Goal: Find specific page/section: Find specific page/section

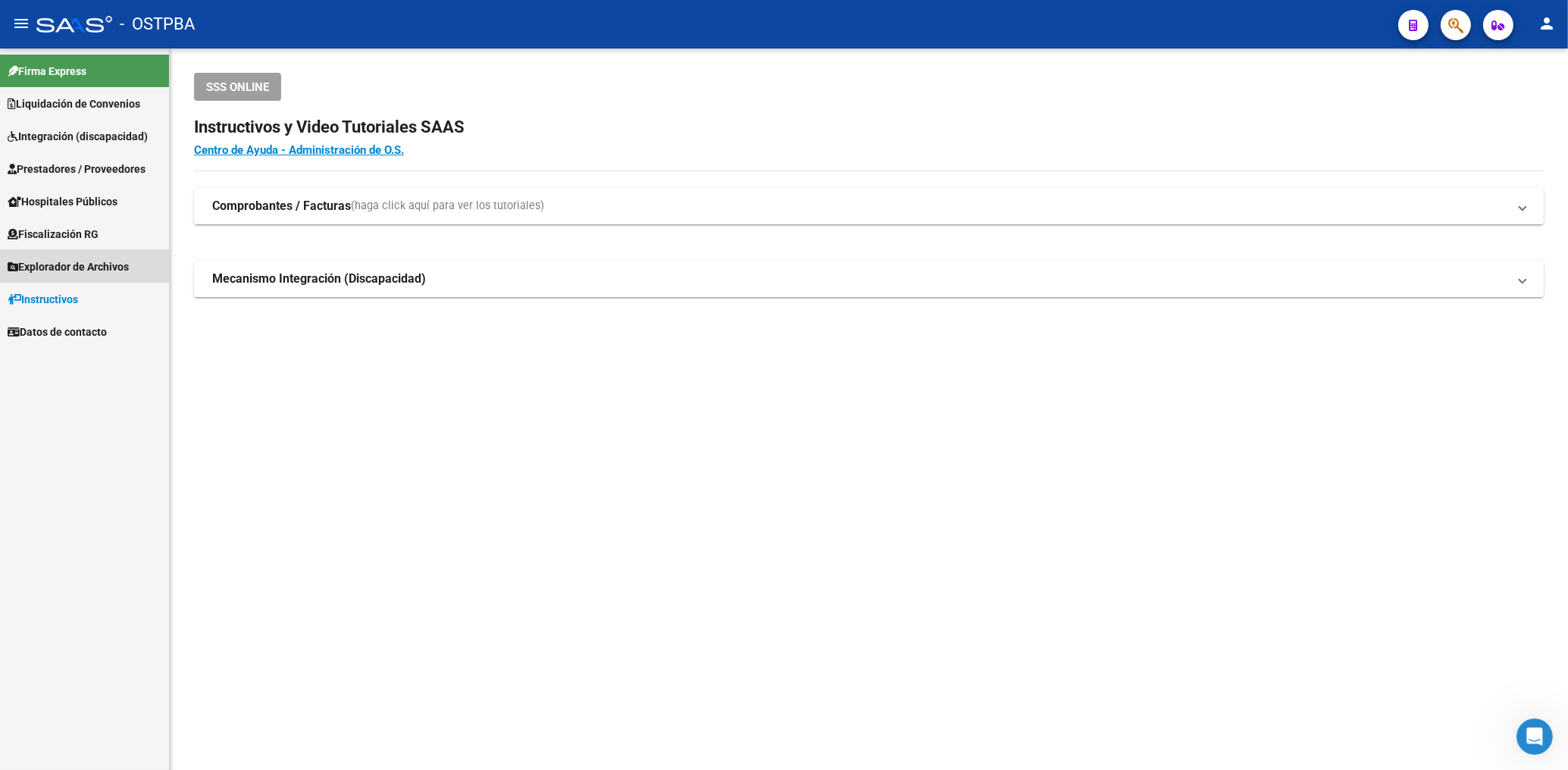
click at [103, 271] on span "Explorador de Archivos" at bounding box center [69, 266] width 121 height 16
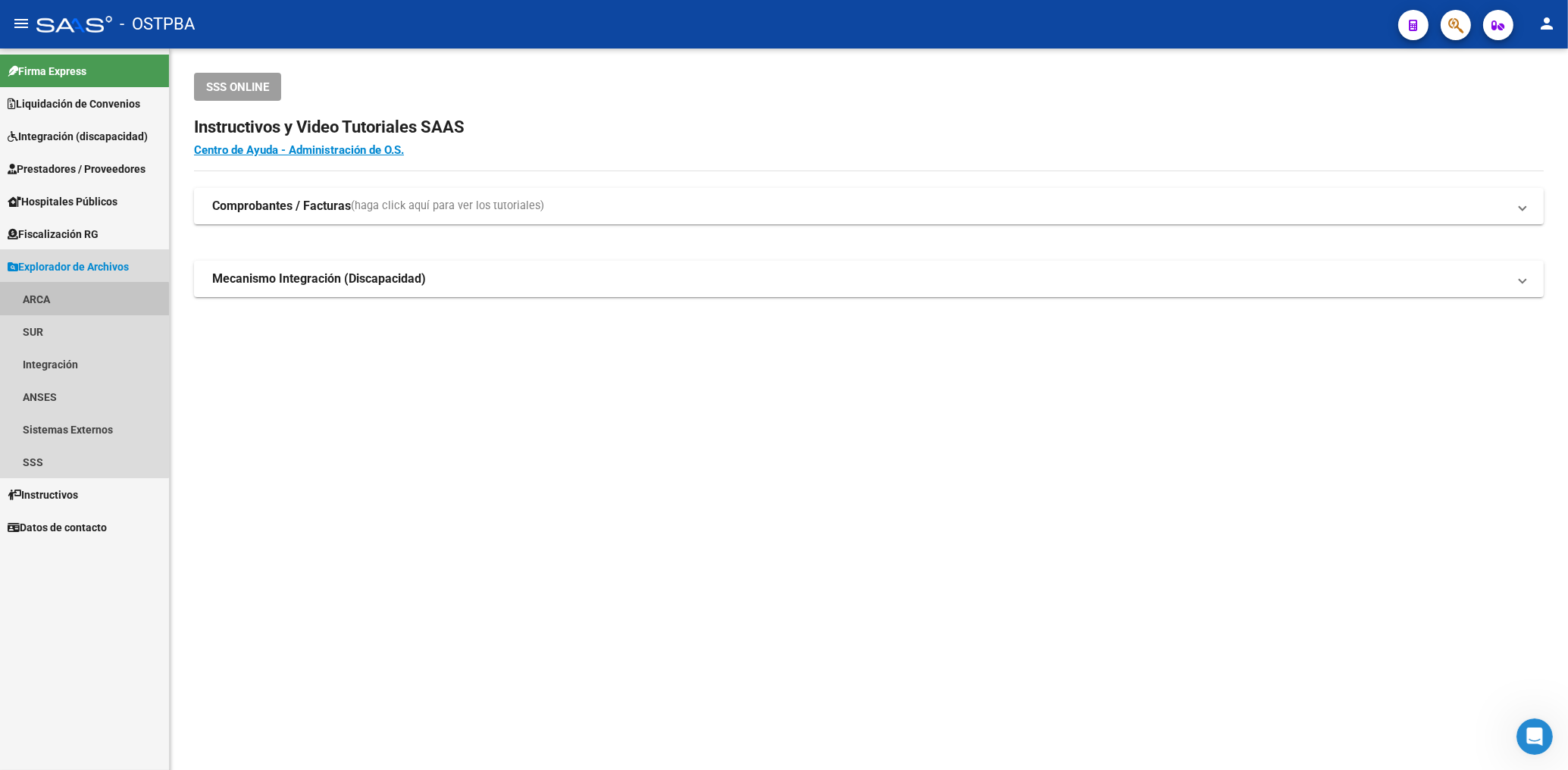
click at [42, 302] on link "ARCA" at bounding box center [84, 299] width 169 height 33
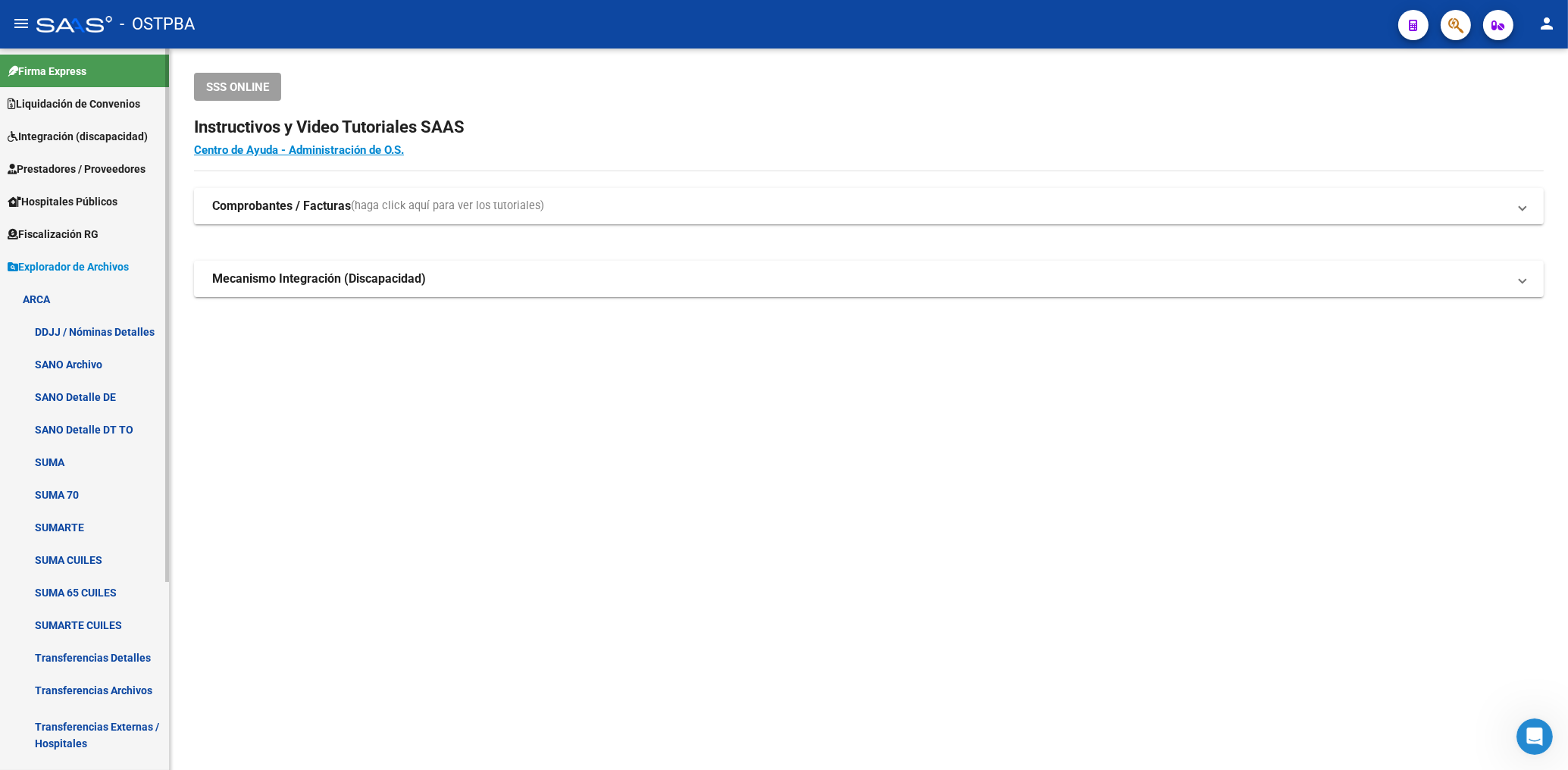
click at [90, 684] on link "Transferencias Archivos" at bounding box center [84, 691] width 169 height 33
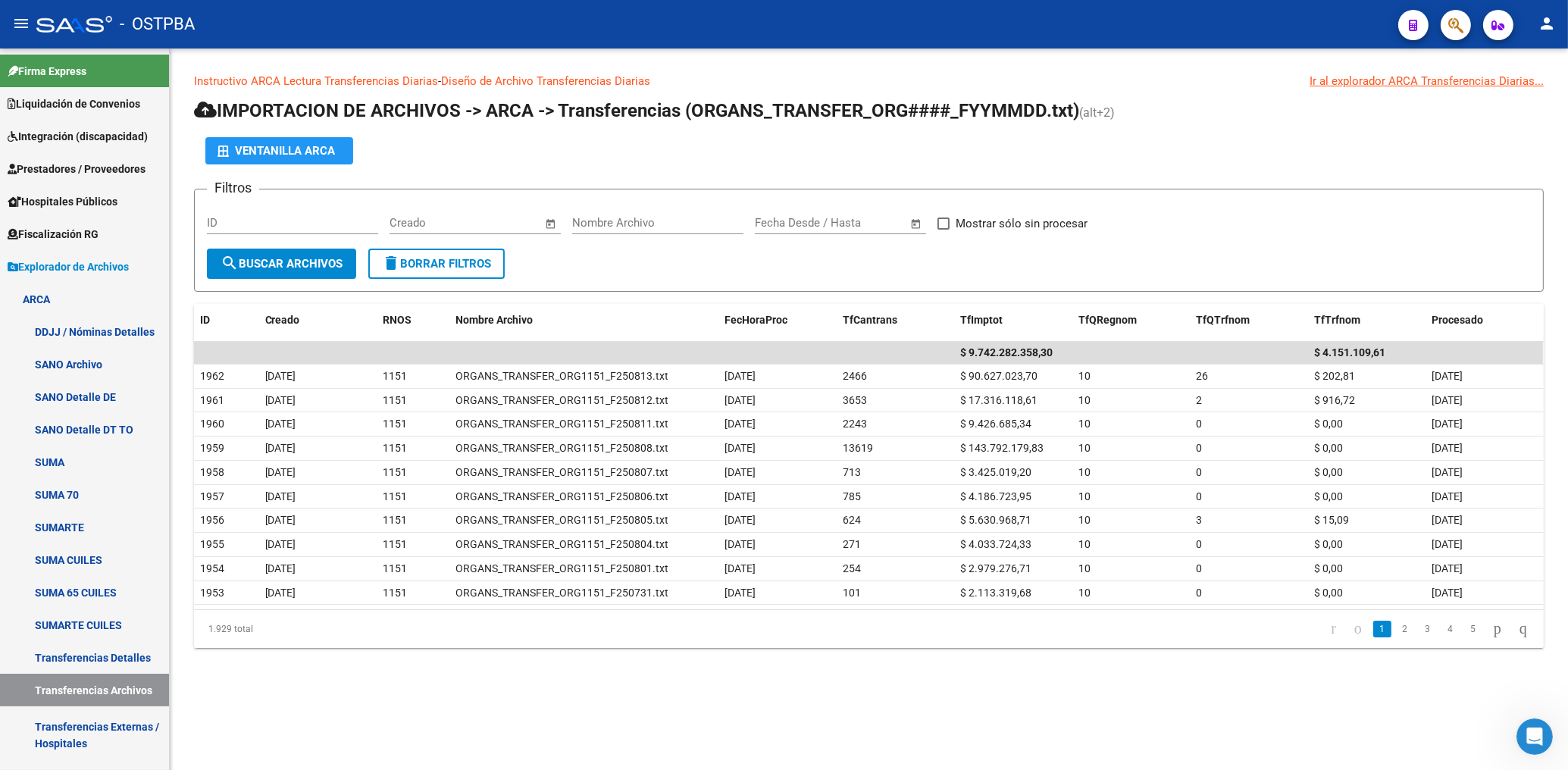
click at [911, 704] on mat-sidenav-content "Instructivo ARCA Lectura Transferencias Diarias - Diseño de Archivo Transferenc…" at bounding box center [869, 409] width 1398 height 722
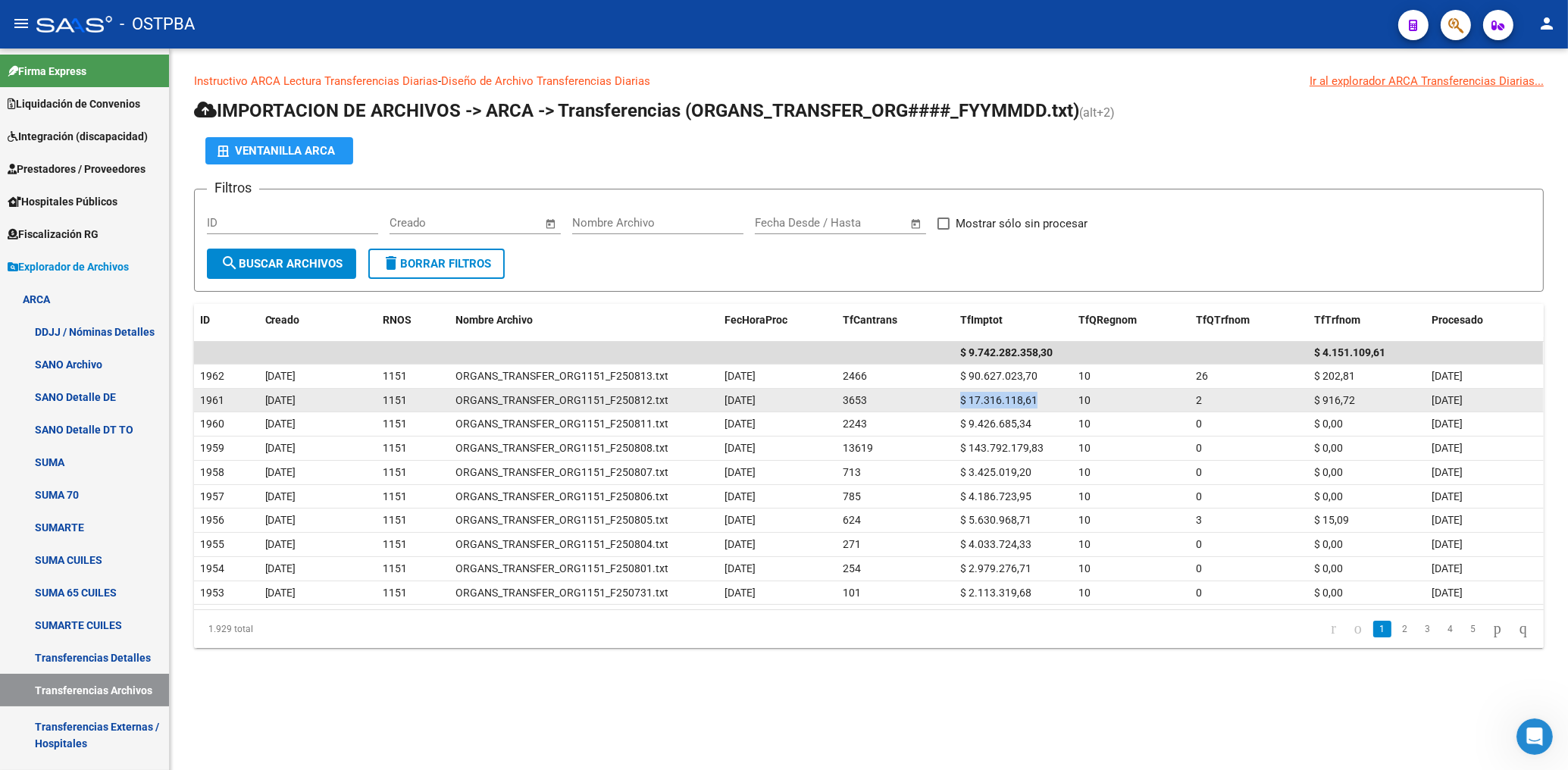
drag, startPoint x: 1033, startPoint y: 394, endPoint x: 958, endPoint y: 408, distance: 76.3
click at [961, 408] on div "$ 17.316.118,61" at bounding box center [1014, 400] width 106 height 17
copy span "$ 17.316.118,61"
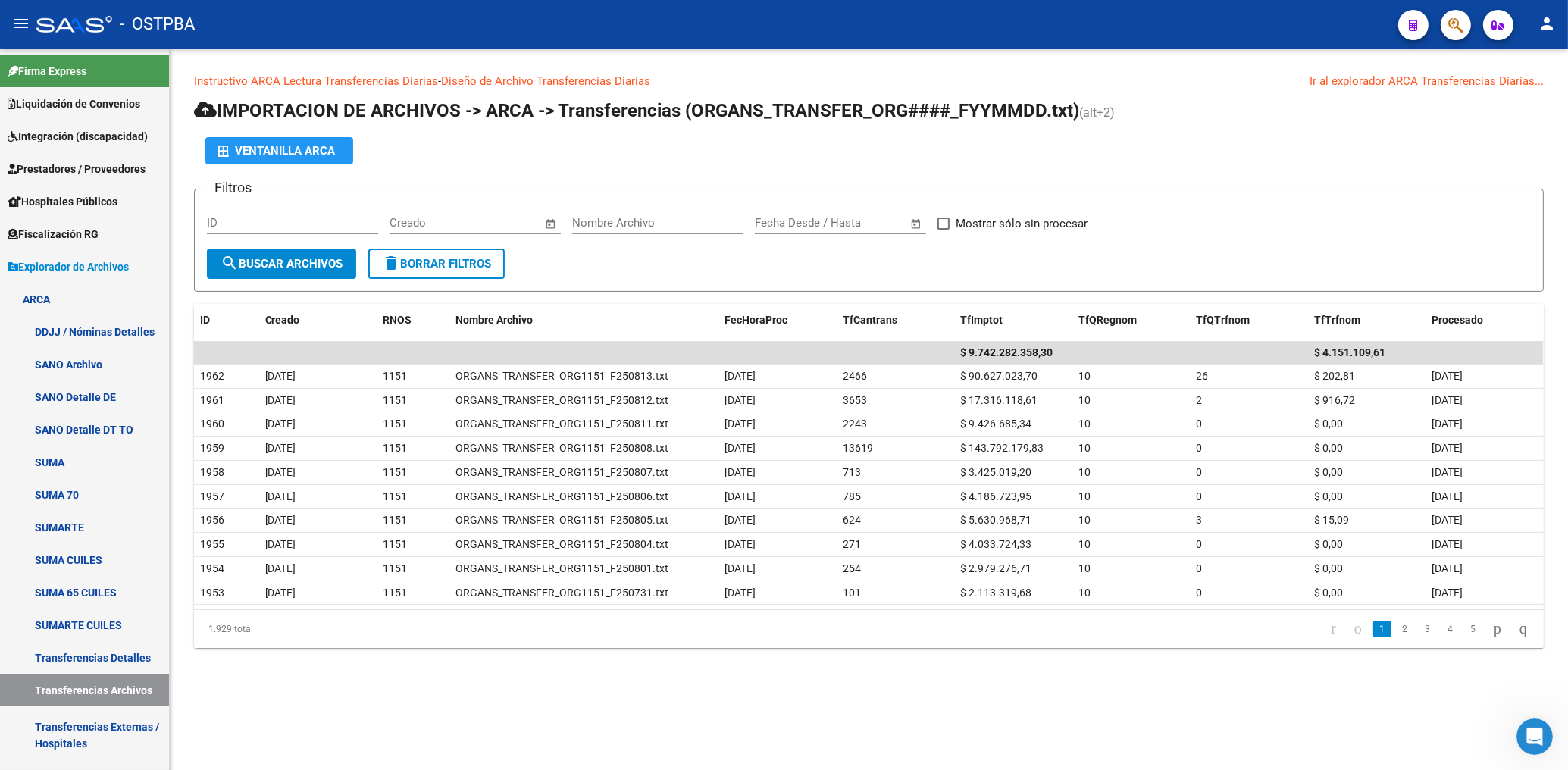
click at [1152, 155] on div "Ventanilla ARCA" at bounding box center [869, 150] width 1350 height 27
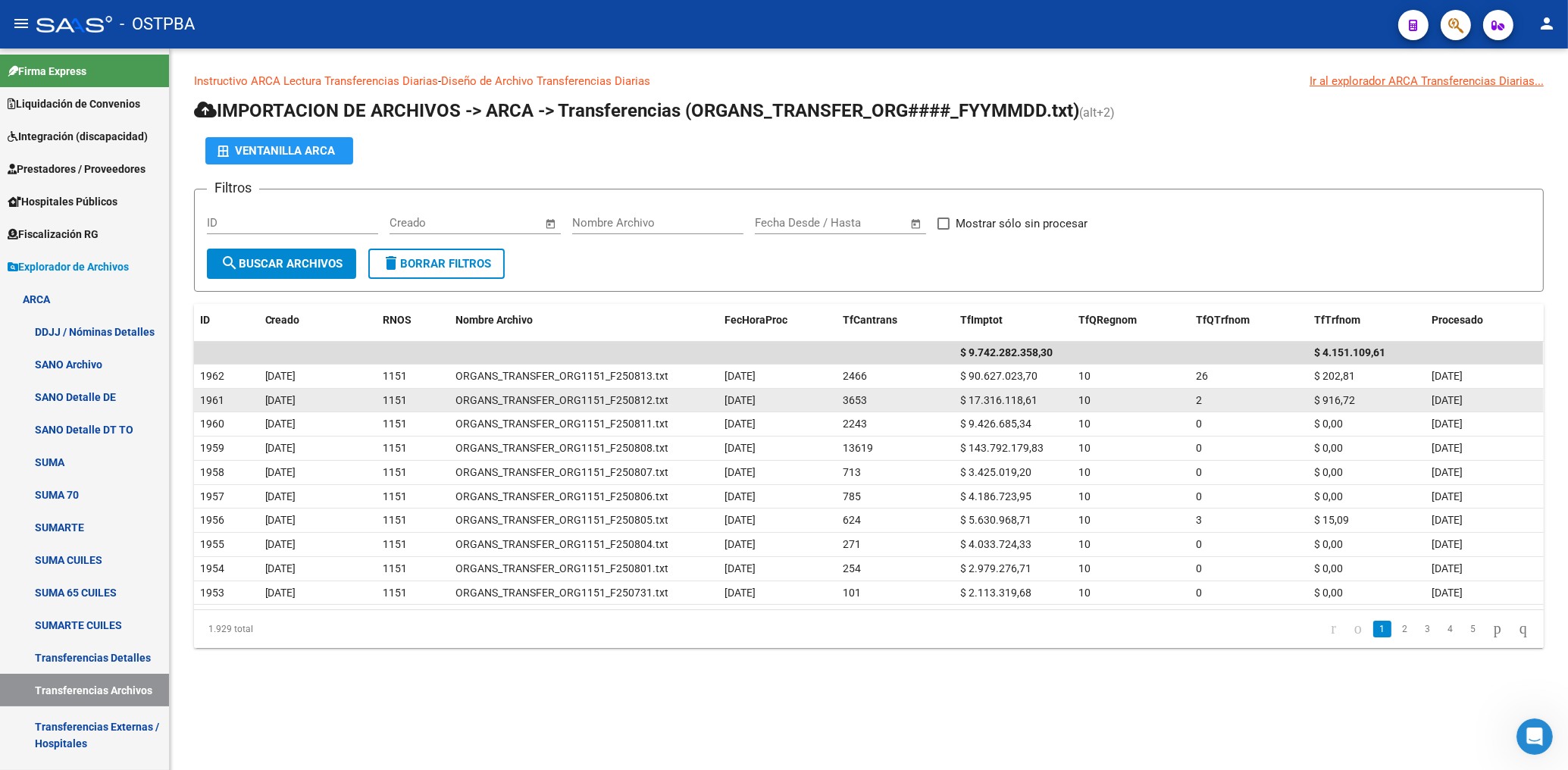
click at [1357, 409] on datatable-body-cell "$ 916,72" at bounding box center [1367, 400] width 118 height 23
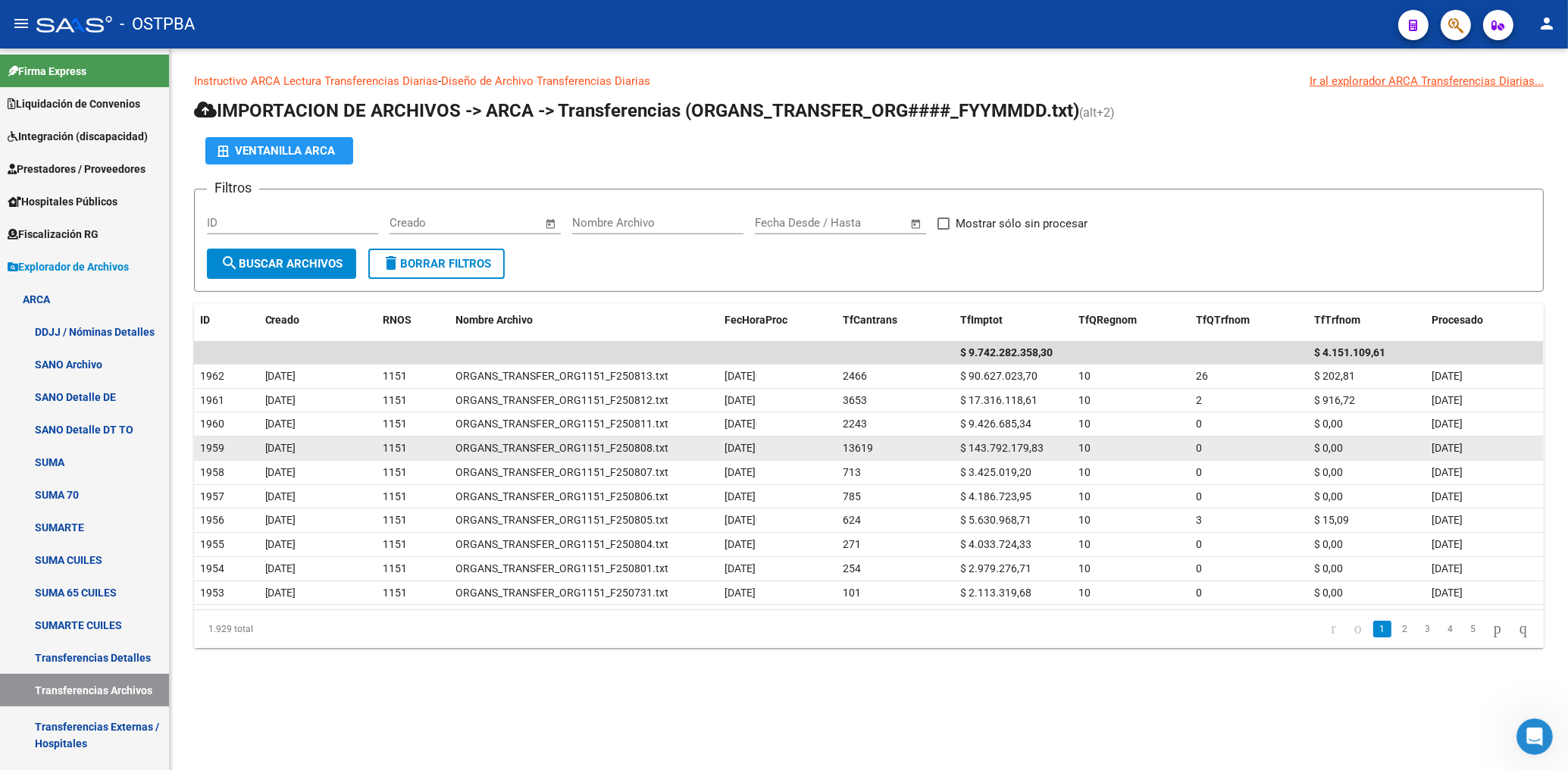
click at [1044, 448] on div "$ 143.792.179,83" at bounding box center [1014, 448] width 106 height 17
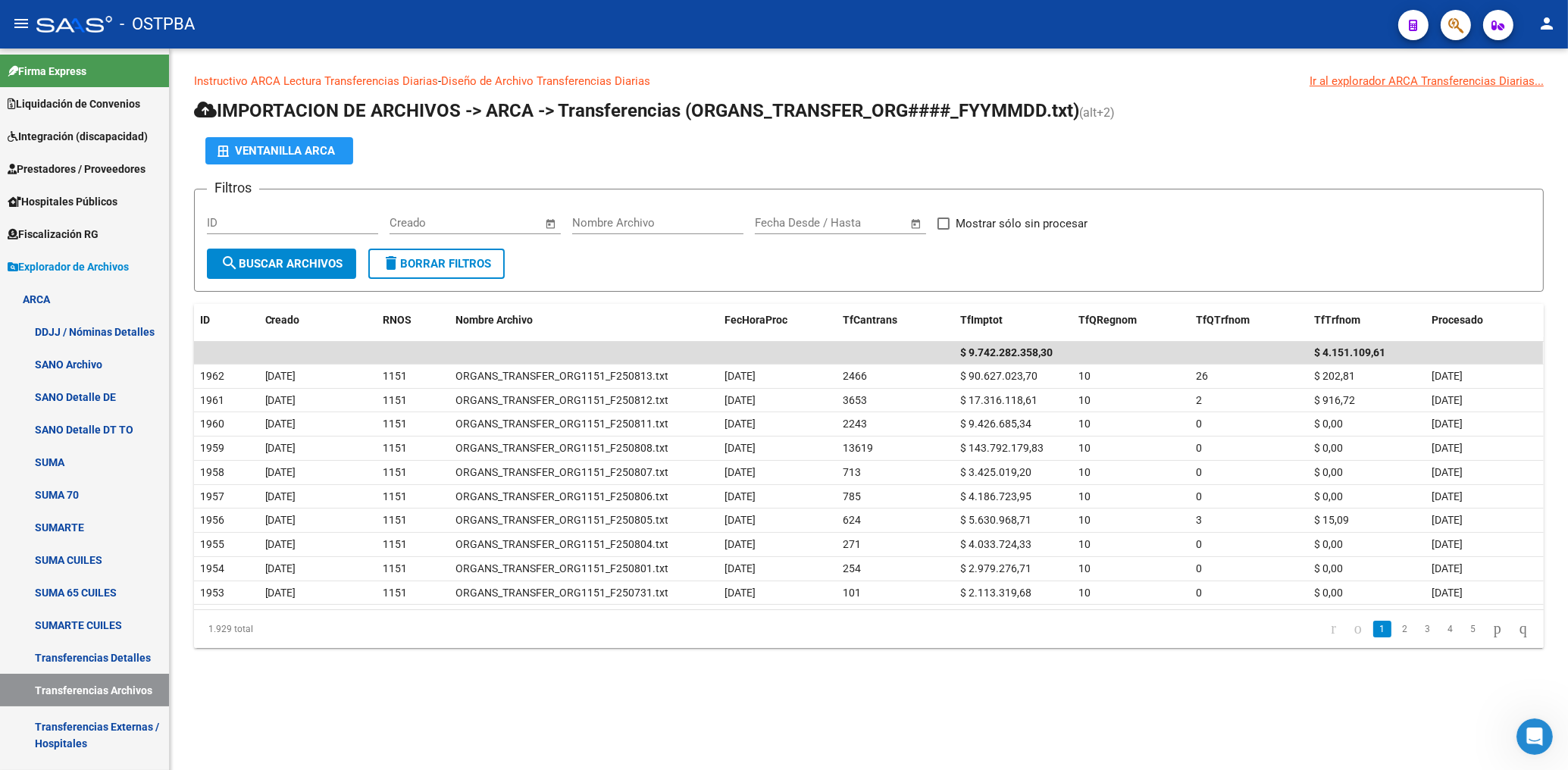
click at [637, 269] on form "Filtros ID Start date – End date Creado Nombre Archivo Start date – End date Fe…" at bounding box center [869, 240] width 1350 height 103
click at [1553, 21] on mat-icon "person" at bounding box center [1546, 23] width 18 height 18
click at [792, 167] on div at bounding box center [784, 385] width 1568 height 770
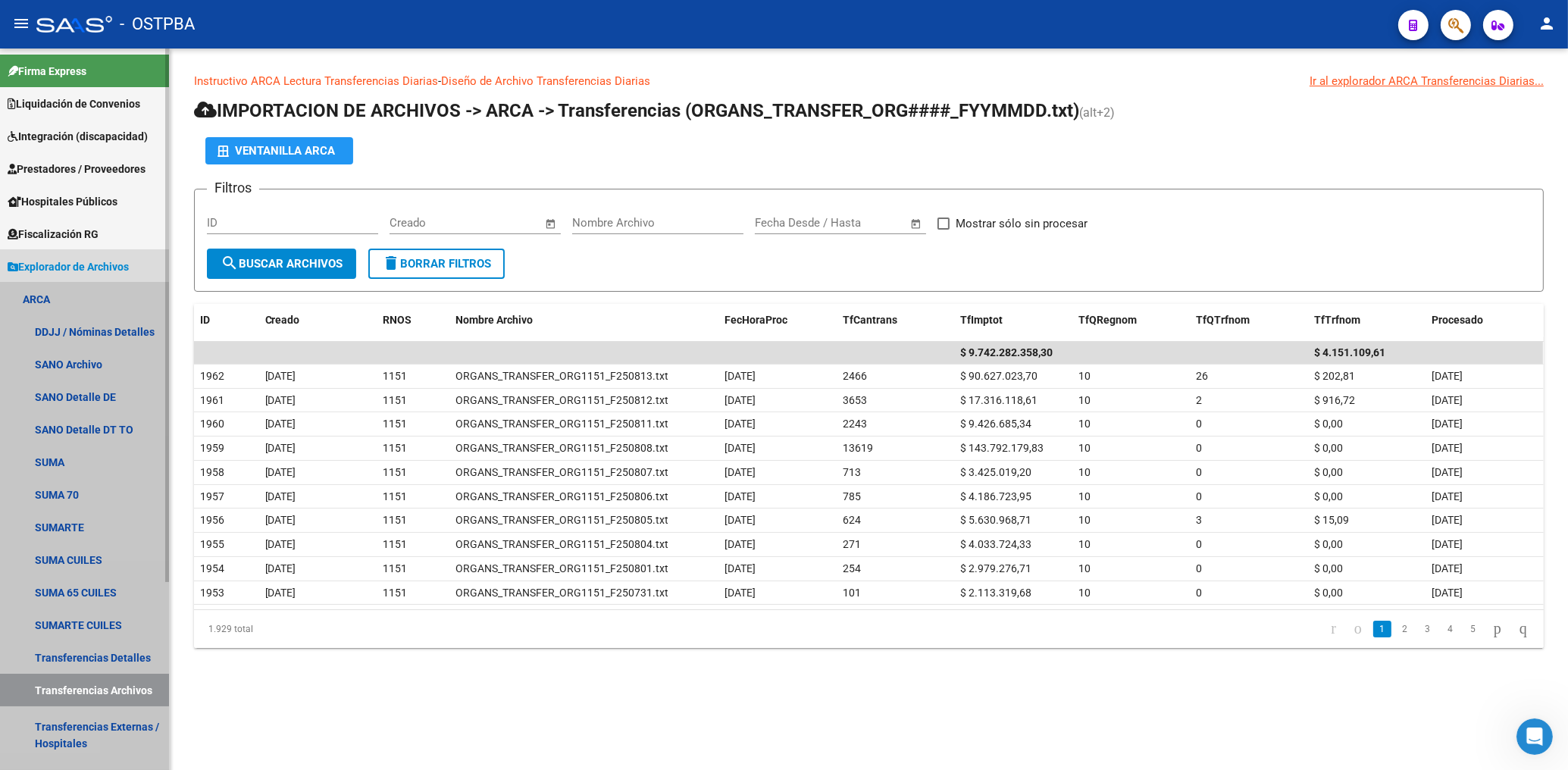
click at [34, 302] on link "ARCA" at bounding box center [84, 299] width 169 height 33
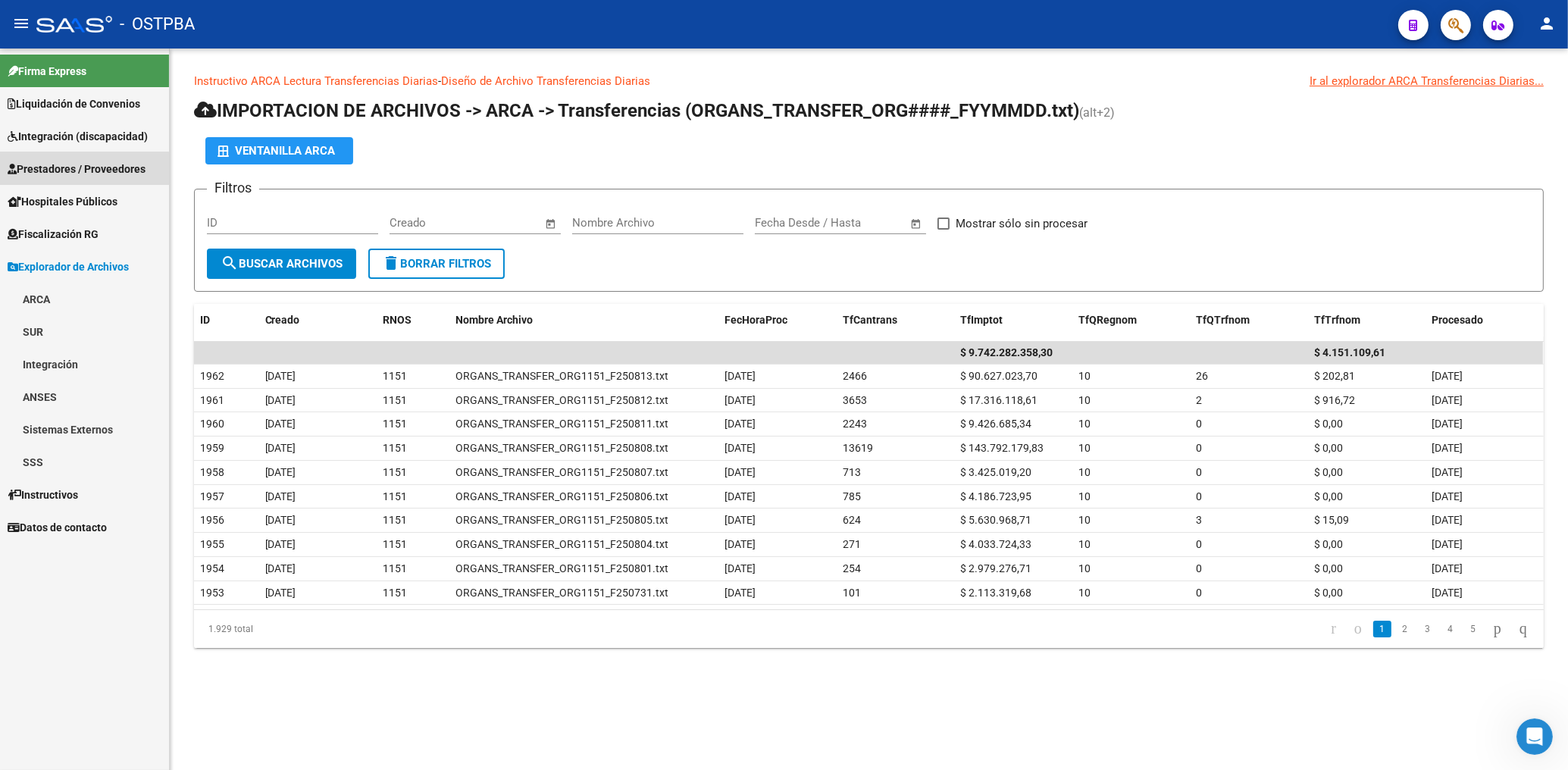
click at [83, 172] on span "Prestadores / Proveedores" at bounding box center [76, 168] width 138 height 16
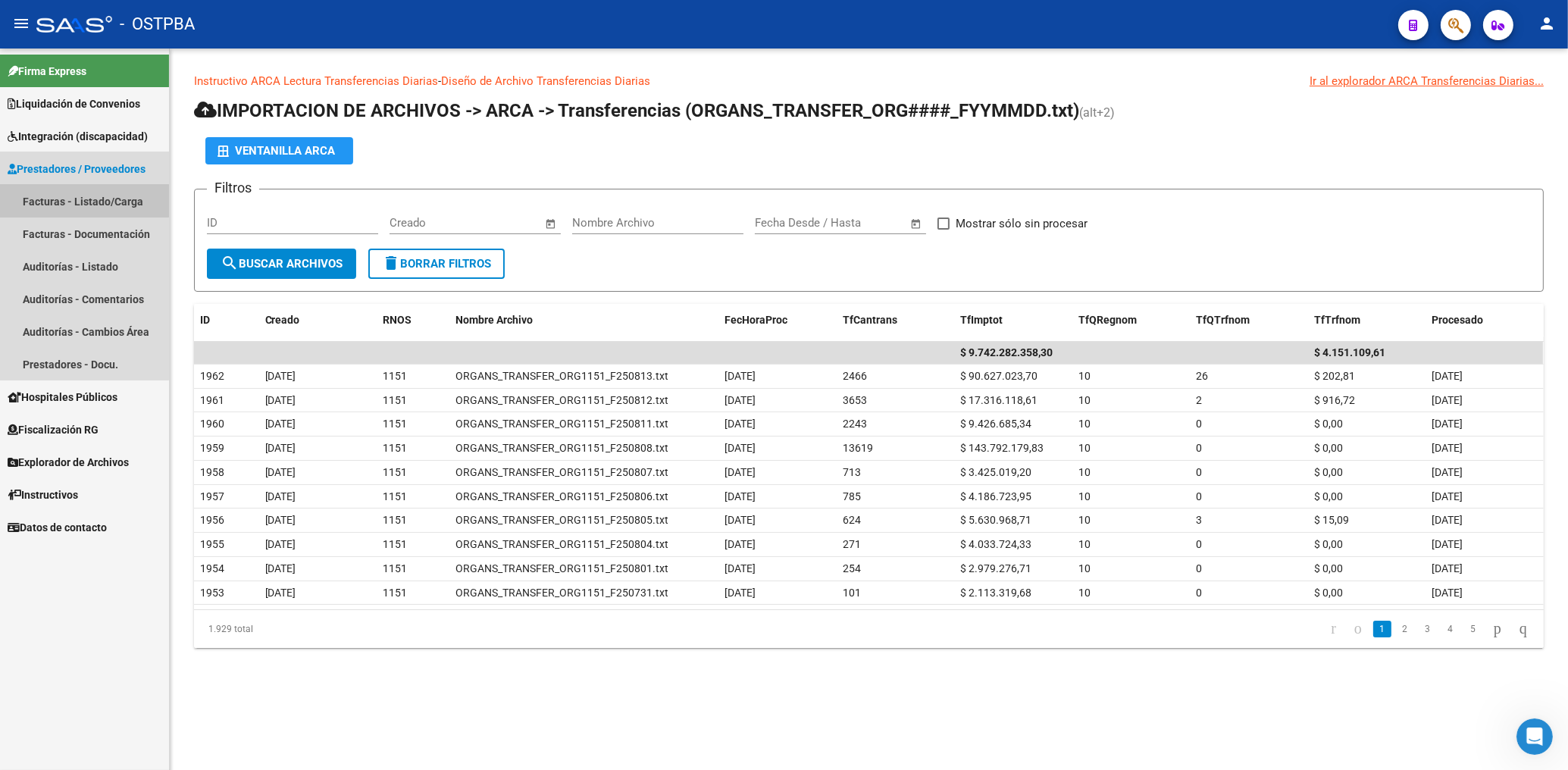
click at [82, 201] on link "Facturas - Listado/Carga" at bounding box center [84, 202] width 169 height 33
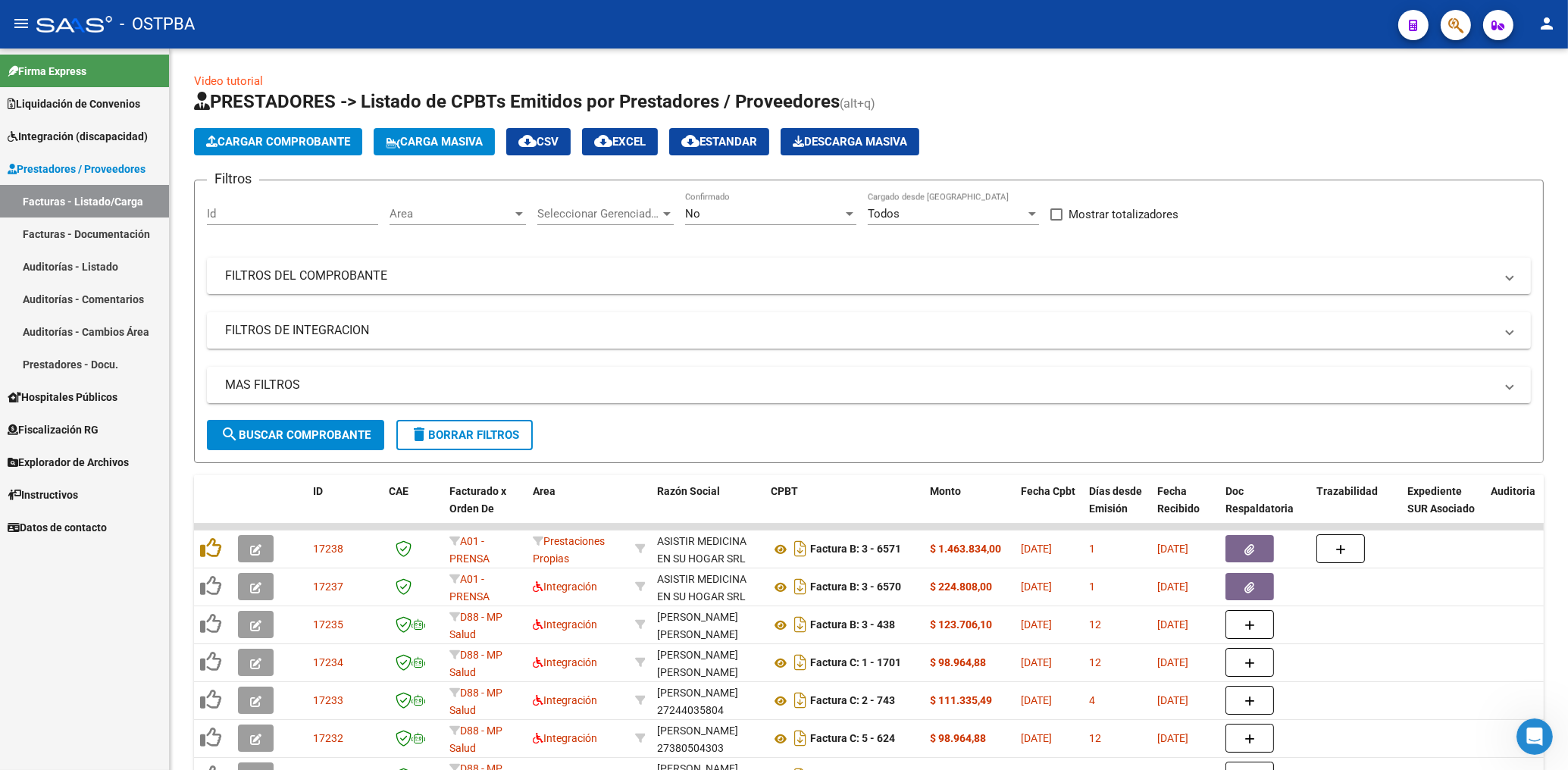
click at [104, 625] on div "Firma Express Liquidación de Convenios Gastos - Items Gastos - Facturas Integra…" at bounding box center [84, 409] width 169 height 722
